Goal: Task Accomplishment & Management: Manage account settings

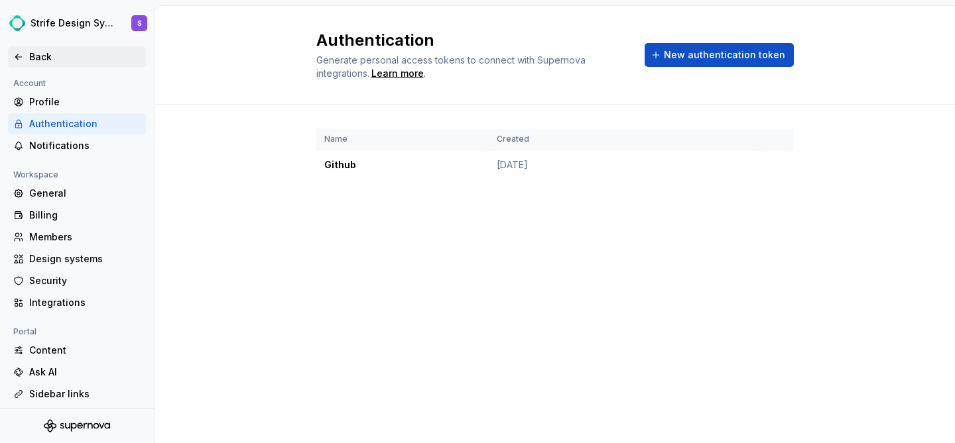
click at [40, 52] on div "Back" at bounding box center [84, 56] width 111 height 13
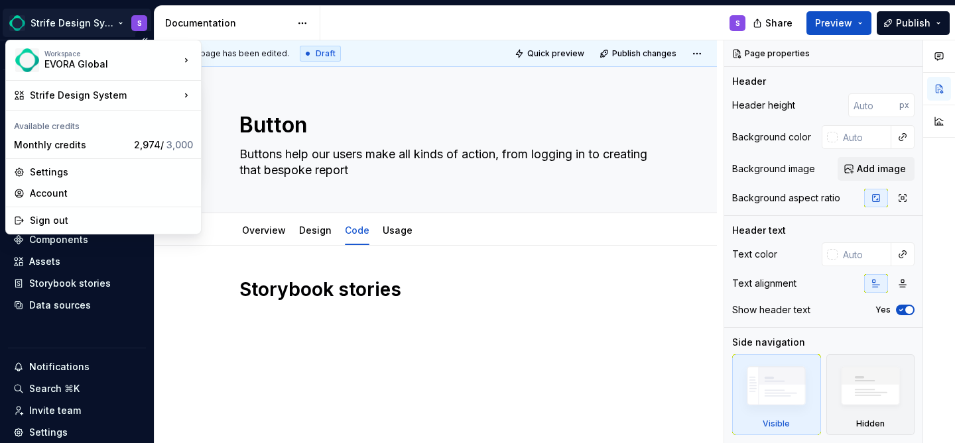
click at [138, 24] on html "Strife Design System S Version Current draft Home Documentation Analytics Code …" at bounding box center [477, 221] width 955 height 443
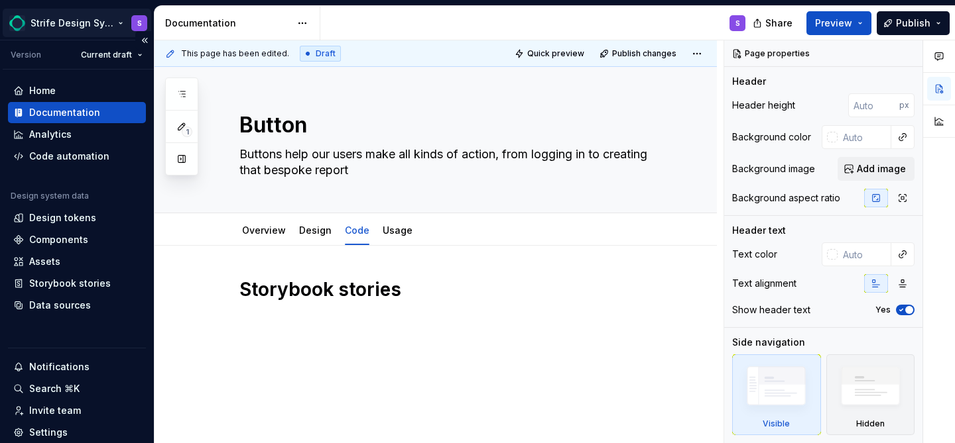
click at [138, 24] on html "Strife Design System S Version Current draft Home Documentation Analytics Code …" at bounding box center [477, 221] width 955 height 443
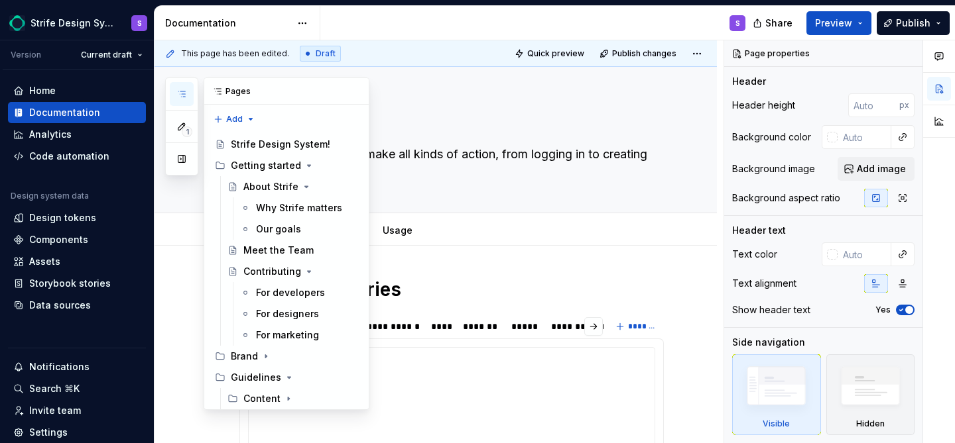
click at [188, 99] on button "button" at bounding box center [182, 94] width 24 height 24
type textarea "*"
click at [297, 23] on html "Strife Design System S Version Current draft Home Documentation Analytics Code …" at bounding box center [477, 221] width 955 height 443
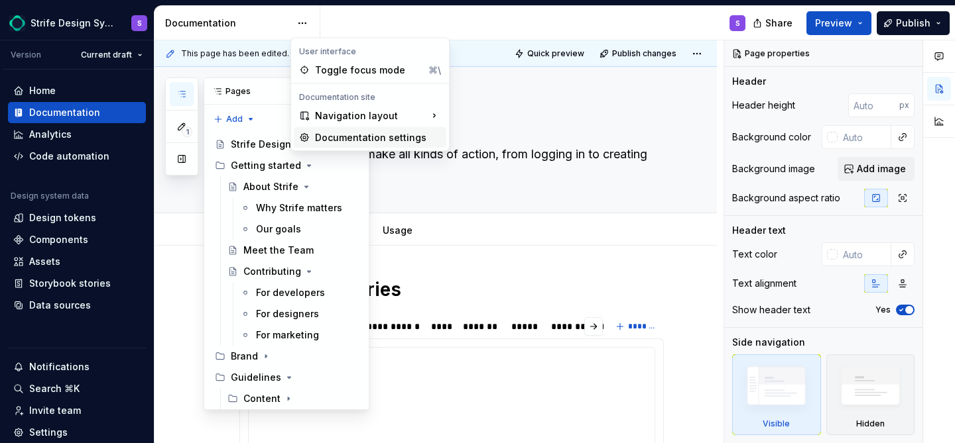
click at [339, 141] on div "Documentation settings" at bounding box center [378, 137] width 126 height 13
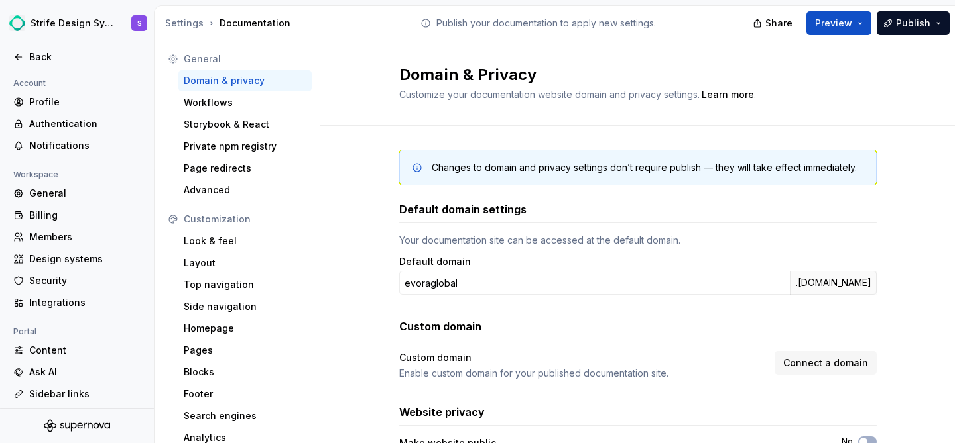
scroll to position [80, 0]
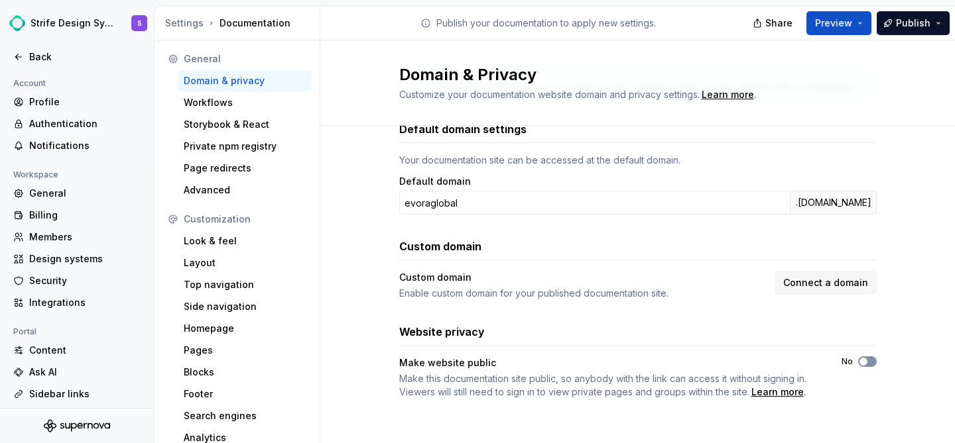
click at [872, 363] on button "No" at bounding box center [867, 362] width 19 height 11
